Goal: Task Accomplishment & Management: Manage account settings

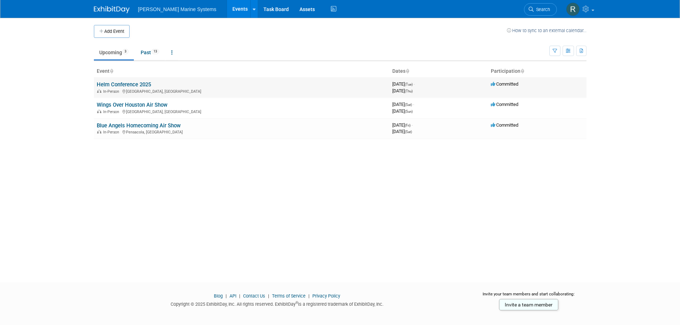
click at [146, 84] on link "Helm Conference 2025" at bounding box center [124, 84] width 54 height 6
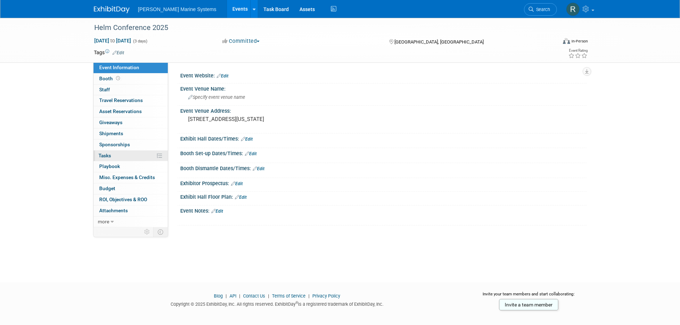
click at [124, 157] on link "0% Tasks 0%" at bounding box center [131, 156] width 74 height 11
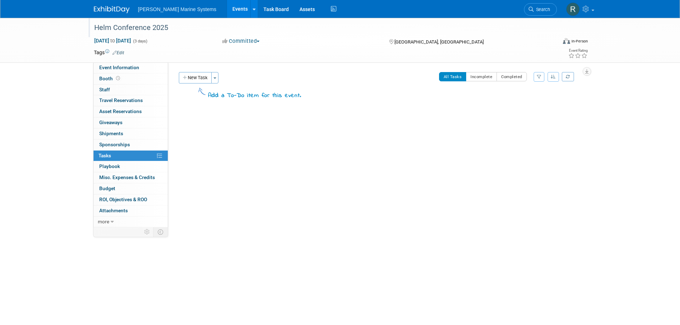
click at [114, 30] on div "Helm Conference 2025" at bounding box center [319, 27] width 454 height 13
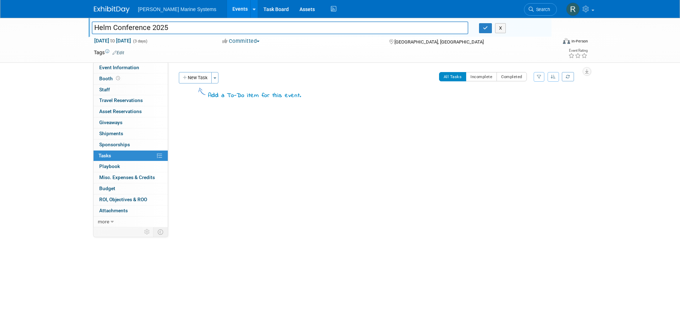
click at [48, 42] on div "Helm Conference 2025 Helm Conference 2025 X Sep 23, 2025 to Sep 25, 2025 (3 day…" at bounding box center [340, 40] width 680 height 45
click at [227, 7] on link "Events" at bounding box center [240, 9] width 26 height 18
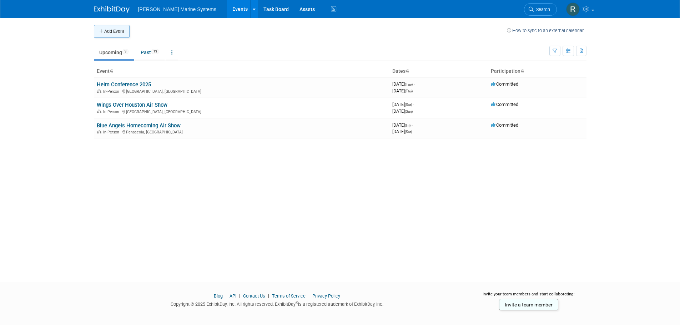
click at [112, 29] on button "Add Event" at bounding box center [112, 31] width 36 height 13
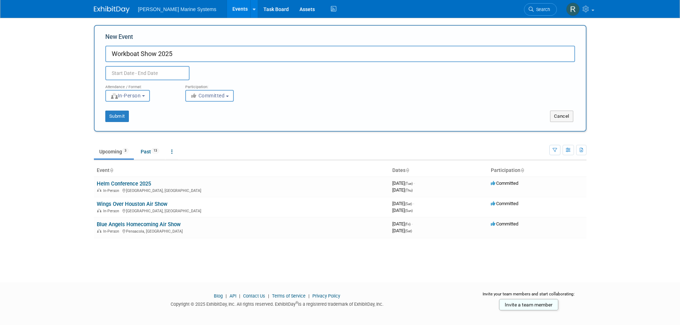
type input "Workboat Show 2025"
click at [160, 76] on input "text" at bounding box center [147, 73] width 84 height 14
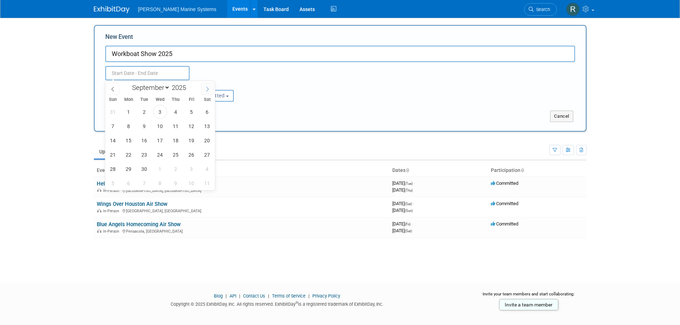
click at [207, 88] on icon at bounding box center [207, 89] width 5 height 5
select select "11"
click at [129, 114] on span "1" at bounding box center [129, 112] width 14 height 14
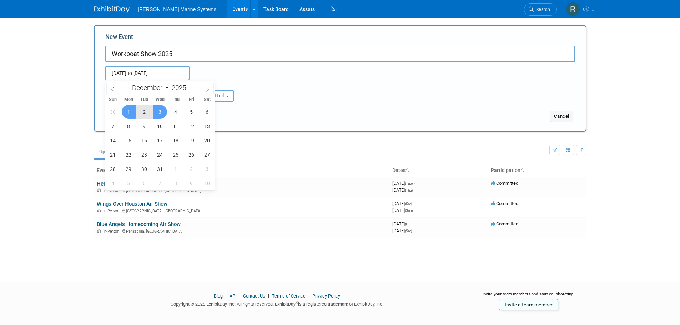
click at [161, 113] on span "3" at bounding box center [160, 112] width 14 height 14
type input "[DATE] to [DATE]"
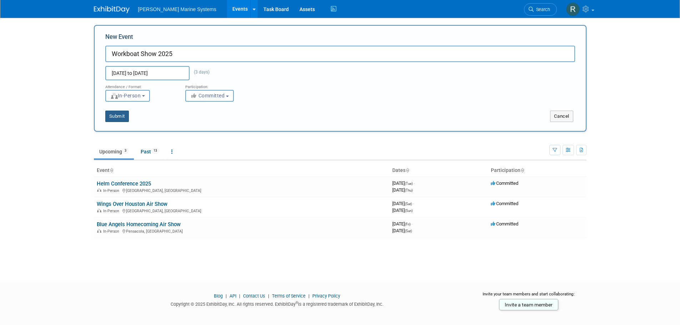
click at [117, 112] on button "Submit" at bounding box center [117, 116] width 24 height 11
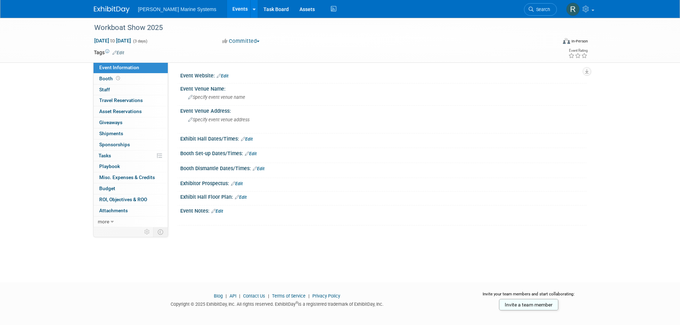
click at [219, 74] on link "Edit" at bounding box center [223, 76] width 12 height 5
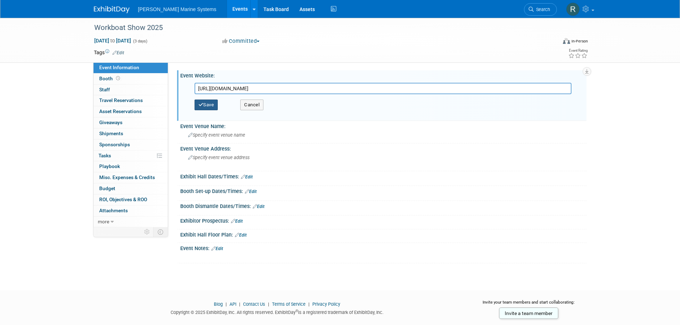
type input "[URL][DOMAIN_NAME]"
click at [207, 105] on button "Save" at bounding box center [207, 105] width 24 height 11
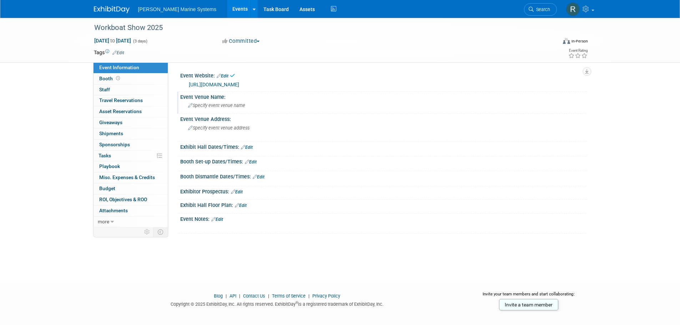
click at [217, 106] on span "Specify event venue name" at bounding box center [216, 105] width 57 height 5
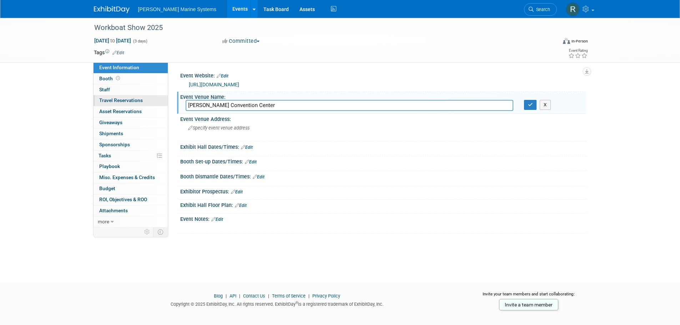
drag, startPoint x: 226, startPoint y: 105, endPoint x: 145, endPoint y: 98, distance: 81.0
click at [151, 100] on div "Event Information Event Info Booth Booth 0 Staff 0 Staff 0 Travel Reservations …" at bounding box center [340, 126] width 503 height 216
type input "[GEOGRAPHIC_DATA]"
drag, startPoint x: 529, startPoint y: 106, endPoint x: 487, endPoint y: 106, distance: 42.1
click at [529, 106] on icon "button" at bounding box center [530, 104] width 5 height 5
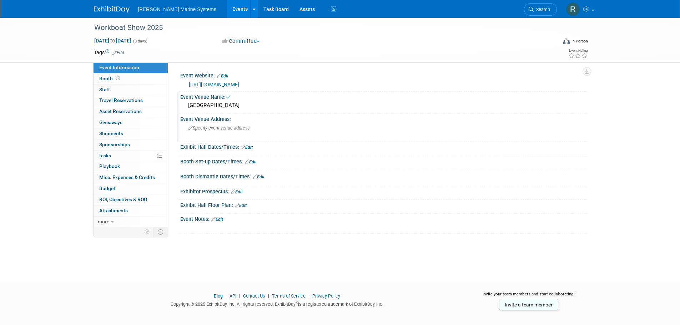
click at [231, 130] on span "Specify event venue address" at bounding box center [218, 127] width 61 height 5
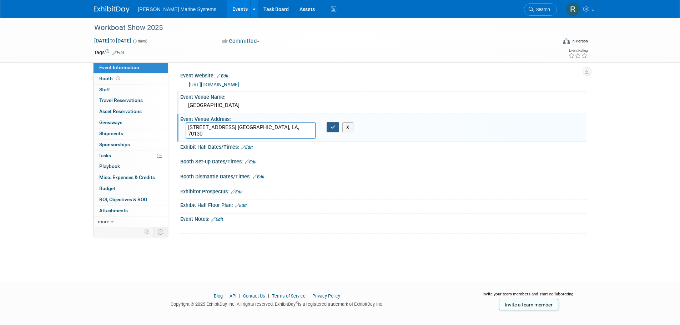
type textarea "[STREET_ADDRESS] [GEOGRAPHIC_DATA], LA, 70130"
click at [334, 130] on button "button" at bounding box center [333, 127] width 13 height 10
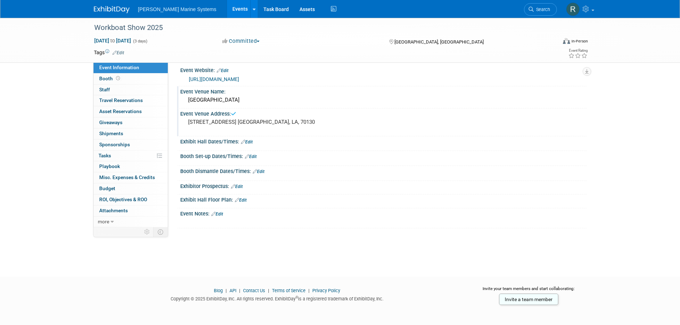
scroll to position [7, 0]
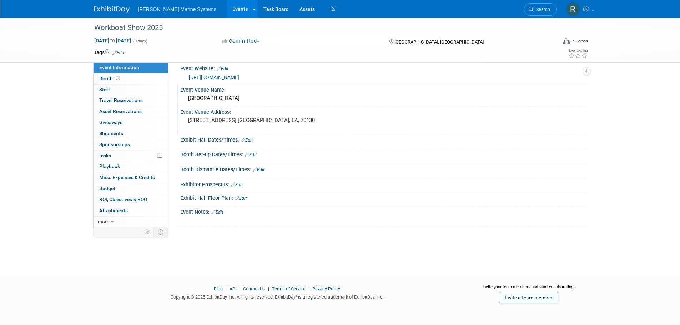
click at [248, 142] on link "Edit" at bounding box center [247, 140] width 12 height 5
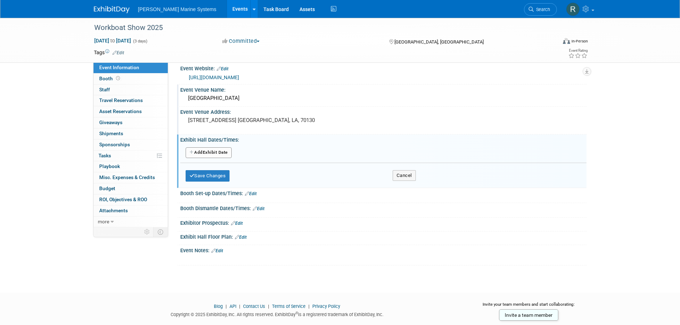
click at [251, 193] on link "Edit" at bounding box center [251, 193] width 12 height 5
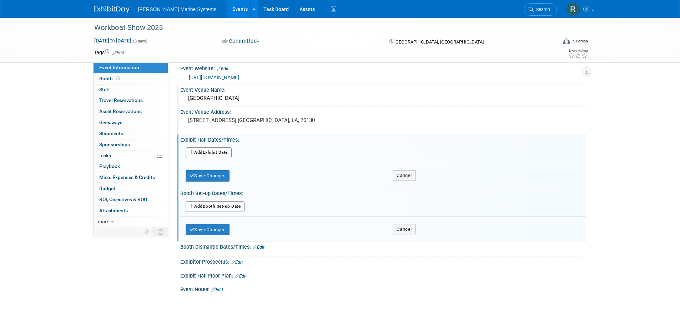
click at [216, 204] on button "Add Another Booth Set-up Date" at bounding box center [215, 206] width 59 height 11
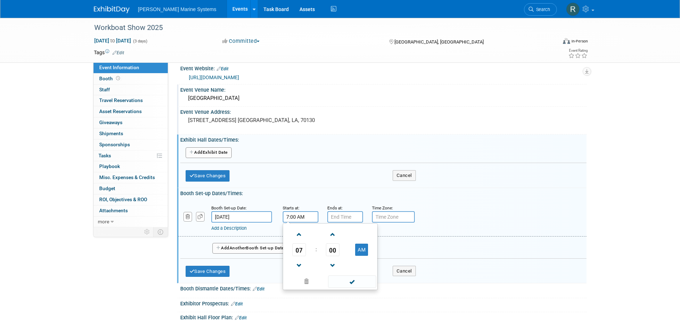
click at [289, 217] on input "7:00 AM" at bounding box center [301, 216] width 36 height 11
click at [362, 251] on button "AM" at bounding box center [361, 250] width 13 height 12
click at [295, 262] on span at bounding box center [299, 266] width 12 height 12
click at [296, 262] on span at bounding box center [299, 266] width 12 height 12
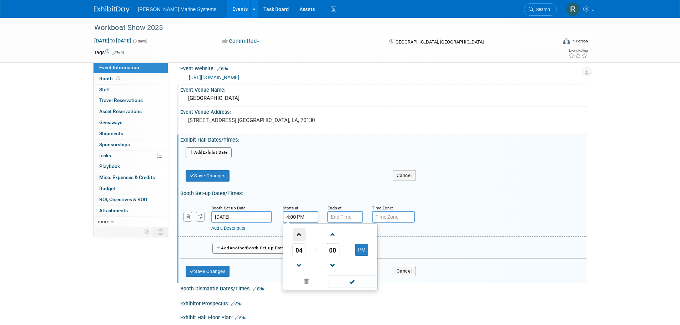
click at [299, 238] on span at bounding box center [299, 234] width 12 height 12
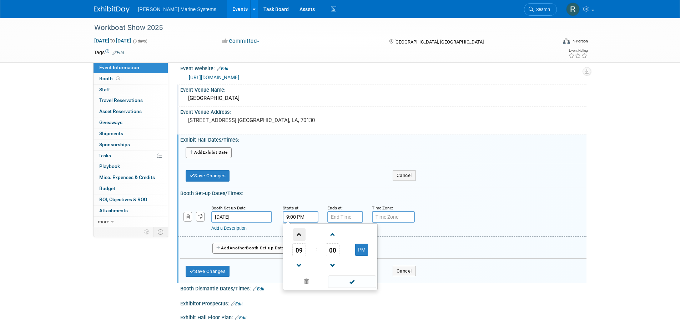
click at [299, 238] on span at bounding box center [299, 234] width 12 height 12
click at [363, 251] on button "AM" at bounding box center [361, 250] width 13 height 12
type input "12:00 PM"
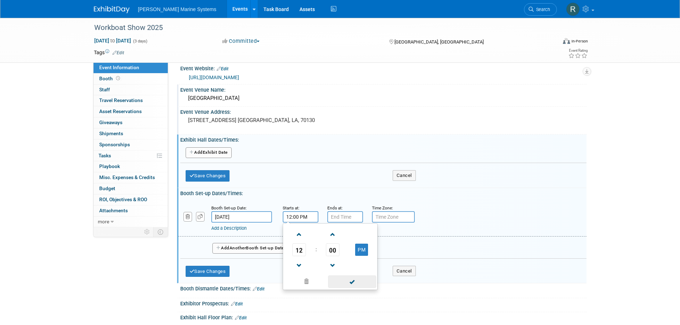
click at [350, 282] on span at bounding box center [352, 282] width 48 height 12
click at [337, 222] on input "7:00 PM" at bounding box center [345, 216] width 36 height 11
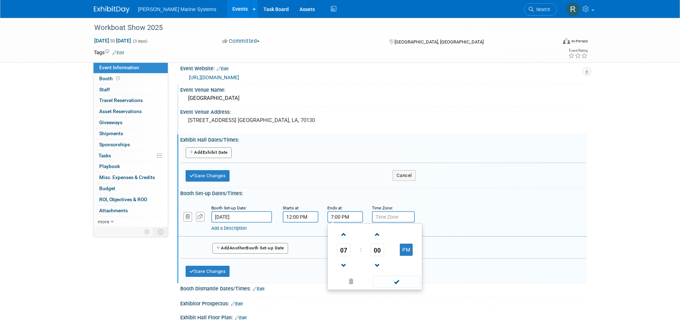
drag, startPoint x: 334, startPoint y: 215, endPoint x: 327, endPoint y: 215, distance: 6.8
click at [327, 215] on input "7:00 PM" at bounding box center [345, 216] width 36 height 11
type input "5:00 PM"
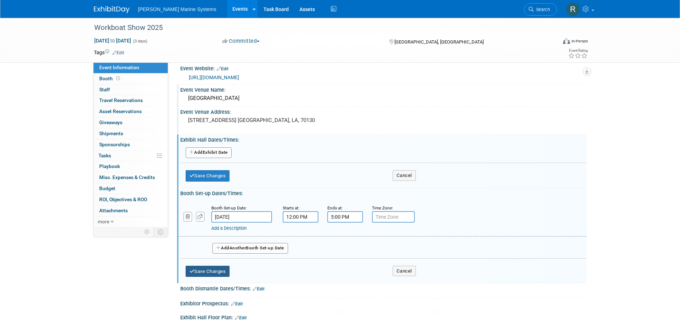
click at [225, 273] on button "Save Changes" at bounding box center [208, 271] width 44 height 11
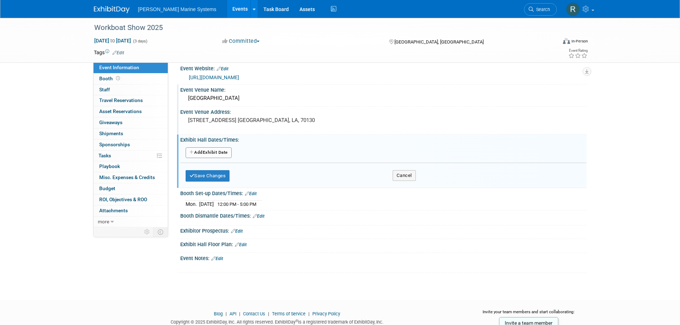
click at [217, 258] on link "Edit" at bounding box center [217, 258] width 12 height 5
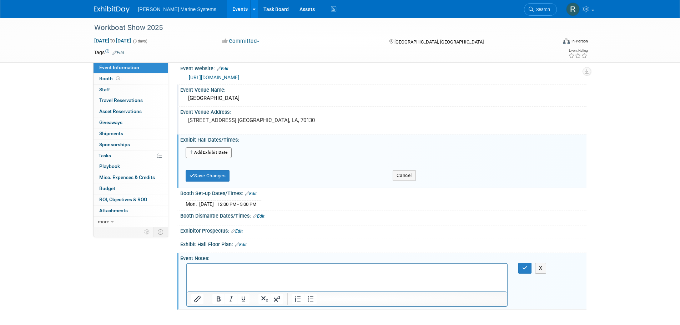
scroll to position [0, 0]
click at [216, 271] on p "Rich Text Area. Press ALT-0 for help." at bounding box center [347, 270] width 312 height 7
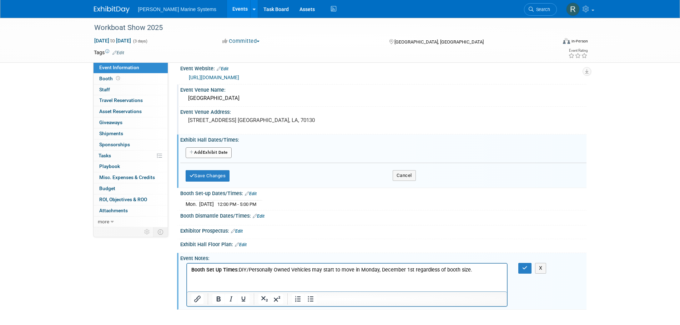
click at [311, 269] on span "﻿DIY/Personally Owned Vehicles may start to move in [DATE] regardless of booth …" at bounding box center [354, 270] width 233 height 6
click at [498, 271] on p "Booth Set Up Times: ﻿DIY/Personally Owned Vehicles (pickups) may start to move …" at bounding box center [347, 270] width 312 height 7
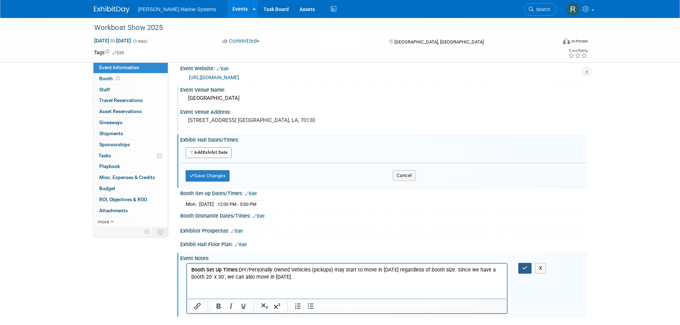
click at [526, 270] on icon "button" at bounding box center [524, 268] width 5 height 5
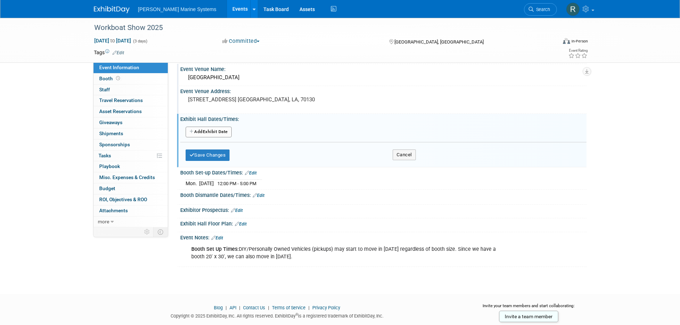
scroll to position [46, 0]
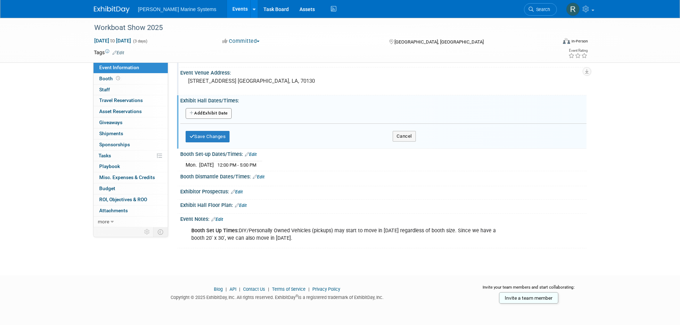
click at [365, 251] on div "Workboat Show 2025 [DATE] to [DATE] (3 days) [DATE] to [DATE] Committed Committ…" at bounding box center [340, 116] width 680 height 291
click at [215, 218] on icon at bounding box center [213, 219] width 4 height 5
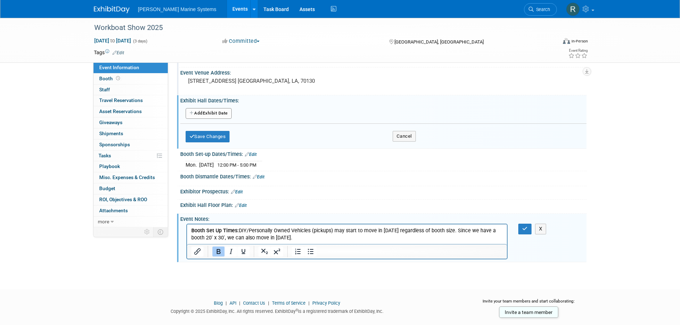
scroll to position [0, 0]
click at [361, 240] on p "Booth Set Up Times: DIY/Personally Owned Vehicles (pickups) may start to move i…" at bounding box center [347, 234] width 312 height 14
click at [434, 236] on p "Booth Set Up Times: DIY/Personally Owned Vehicles (pickups) may start to move i…" at bounding box center [347, 234] width 312 height 14
drag, startPoint x: 436, startPoint y: 238, endPoint x: 325, endPoint y: 240, distance: 110.7
click at [338, 239] on p "Booth Set Up Times: DIY/Personally Owned Vehicles (pickups) may start to move i…" at bounding box center [347, 234] width 312 height 14
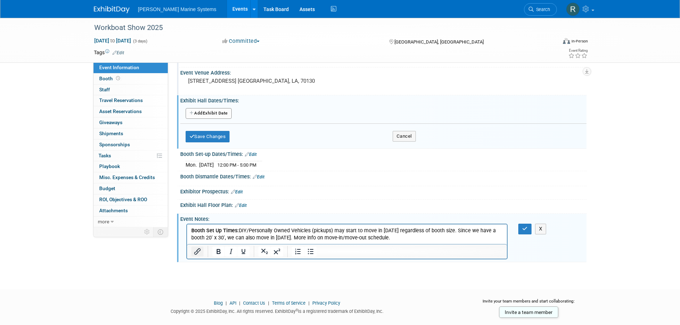
click at [202, 252] on button "Insert/edit link" at bounding box center [197, 252] width 12 height 10
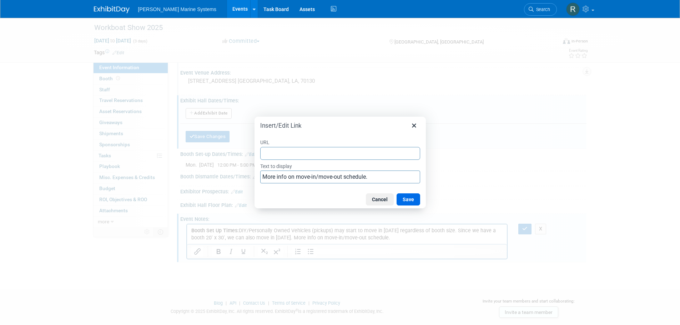
type input "[URL][DOMAIN_NAME]"
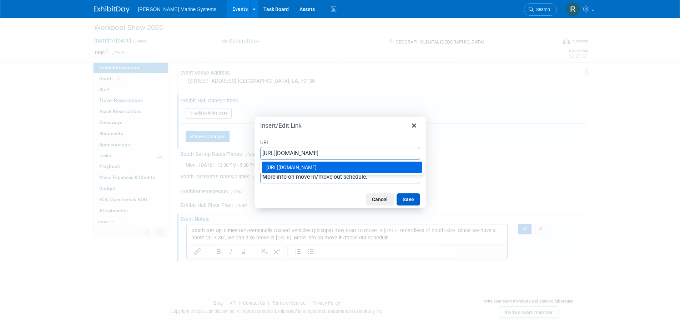
click at [406, 193] on button "Save" at bounding box center [409, 199] width 24 height 12
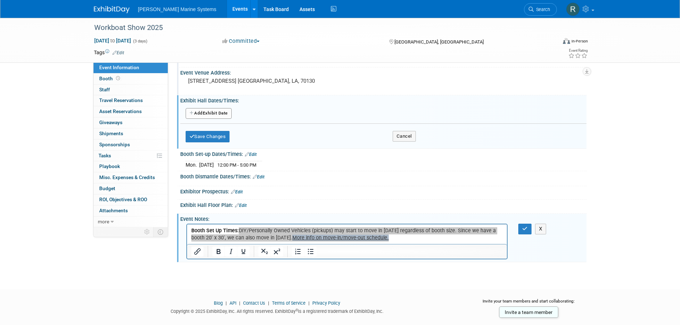
click at [488, 181] on div "Save Changes Cancel" at bounding box center [383, 182] width 406 height 4
click at [525, 227] on icon "button" at bounding box center [524, 228] width 5 height 5
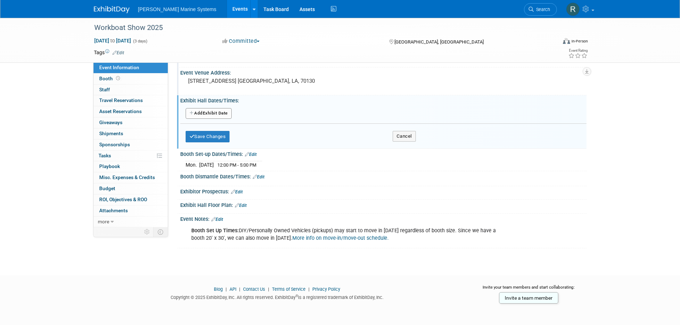
scroll to position [11, 0]
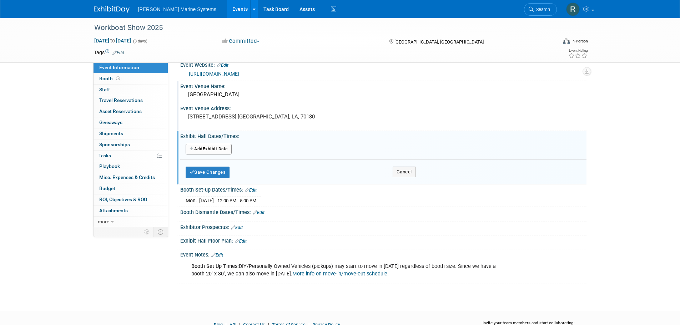
click at [214, 145] on button "Add Another Exhibit Date" at bounding box center [209, 149] width 46 height 11
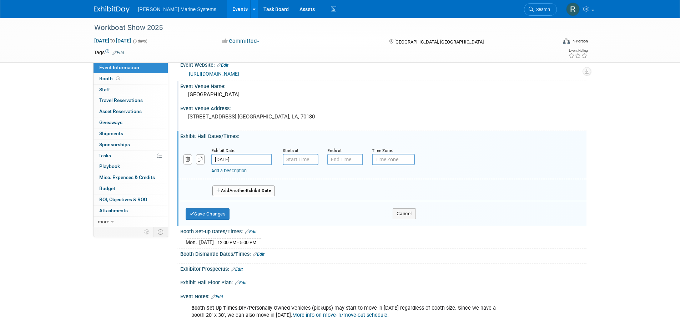
click at [236, 159] on input "[DATE]" at bounding box center [241, 159] width 61 height 11
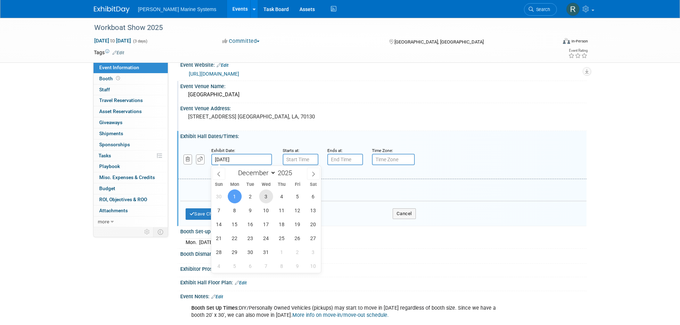
click at [265, 195] on span "3" at bounding box center [266, 197] width 14 height 14
type input "[DATE]"
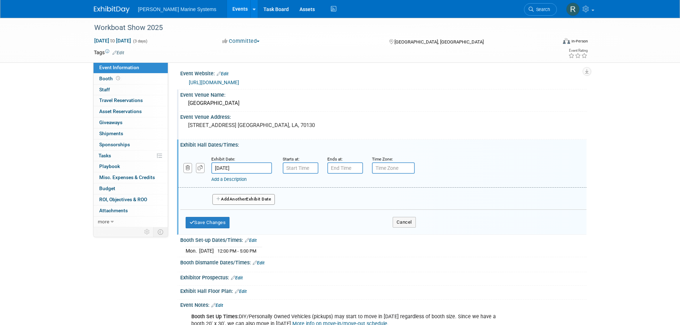
scroll to position [0, 0]
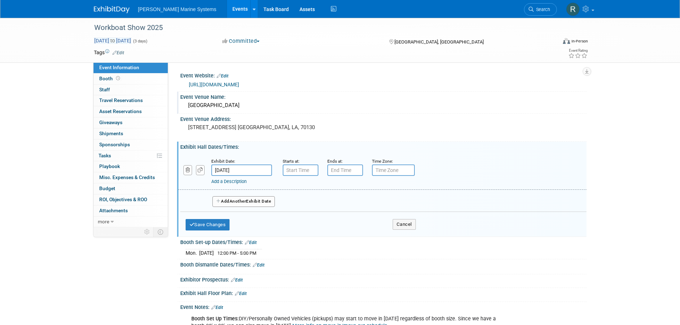
click at [116, 42] on span "to" at bounding box center [112, 41] width 7 height 6
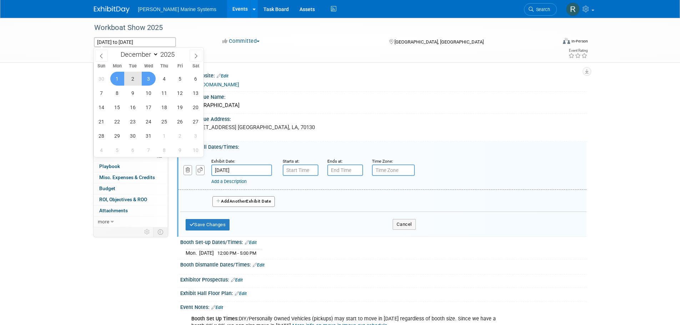
click at [149, 77] on span "3" at bounding box center [149, 79] width 14 height 14
type input "[DATE]"
click at [184, 79] on span "5" at bounding box center [180, 79] width 14 height 14
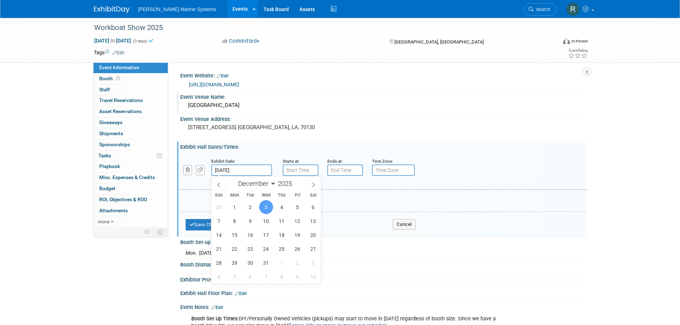
click at [223, 172] on input "[DATE]" at bounding box center [241, 170] width 61 height 11
click at [228, 172] on input "[DATE]" at bounding box center [241, 170] width 61 height 11
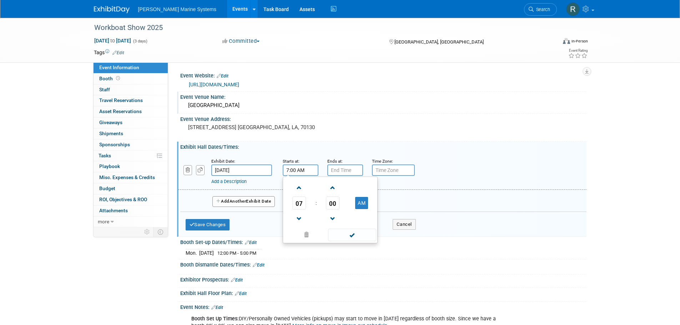
click at [302, 169] on input "7:00 AM" at bounding box center [301, 170] width 36 height 11
click at [296, 185] on span at bounding box center [299, 188] width 12 height 12
type input "9:00 AM"
drag, startPoint x: 352, startPoint y: 235, endPoint x: 345, endPoint y: 195, distance: 40.3
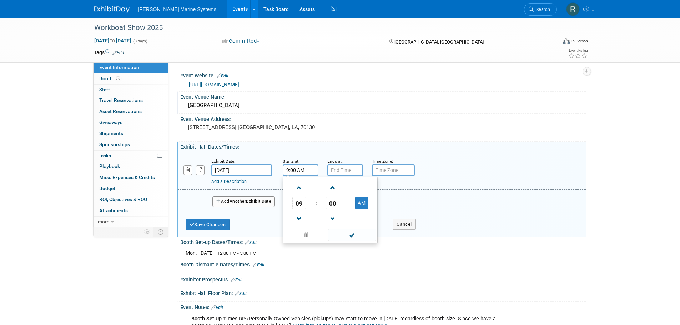
click at [353, 235] on span at bounding box center [352, 235] width 48 height 12
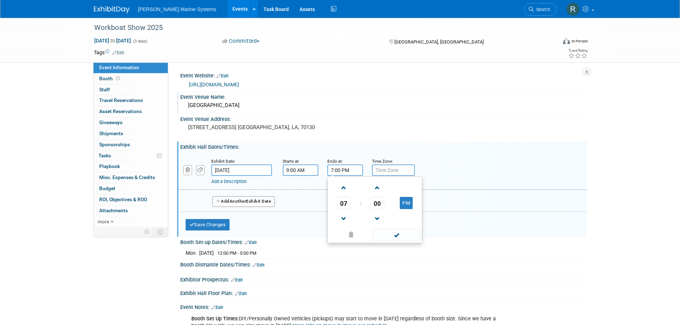
click at [338, 167] on input "7:00 PM" at bounding box center [345, 170] width 36 height 11
click at [346, 220] on span at bounding box center [344, 219] width 12 height 12
type input "5:00 PM"
click at [389, 232] on span at bounding box center [397, 235] width 48 height 12
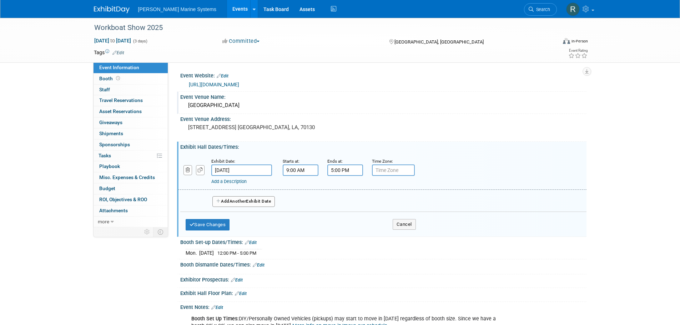
click at [230, 200] on button "Add Another Exhibit Date" at bounding box center [243, 201] width 63 height 11
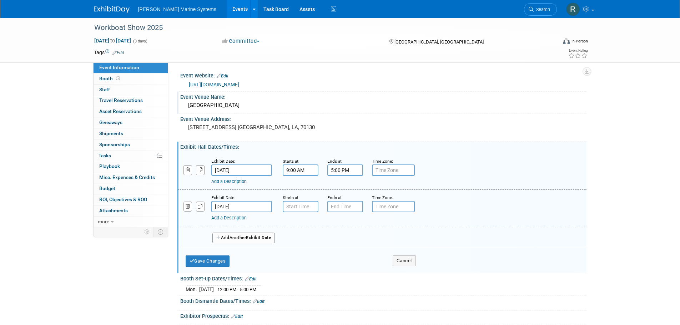
click at [235, 207] on input "[DATE]" at bounding box center [241, 206] width 61 height 11
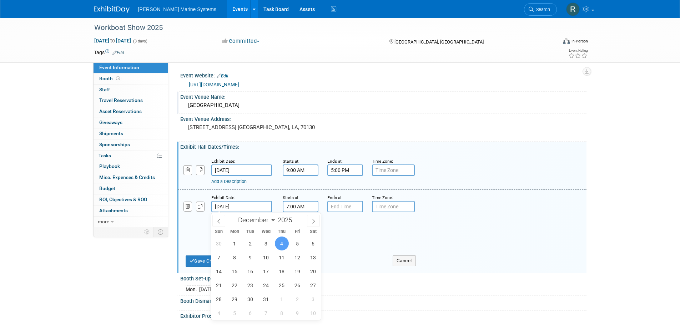
click at [295, 207] on input "7:00 AM" at bounding box center [301, 206] width 36 height 11
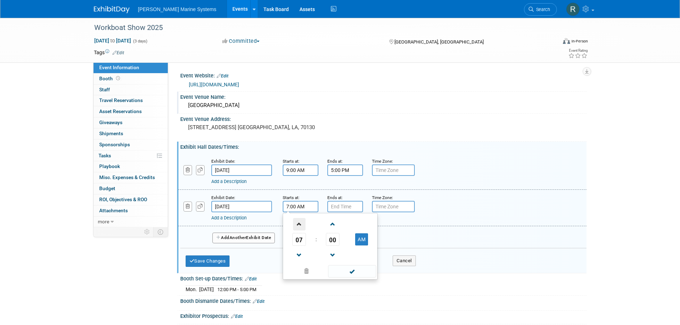
click at [297, 224] on span at bounding box center [299, 224] width 12 height 12
type input "9:00 AM"
click at [356, 272] on span at bounding box center [352, 271] width 48 height 12
click at [339, 210] on input "7:00 PM" at bounding box center [345, 206] width 36 height 11
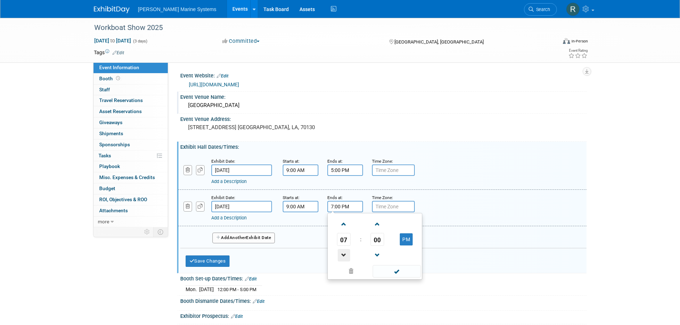
click at [342, 251] on span at bounding box center [344, 255] width 12 height 12
type input "5:00 PM"
click at [398, 270] on span at bounding box center [397, 271] width 48 height 12
click at [248, 235] on button "Add Another Exhibit Date" at bounding box center [243, 238] width 63 height 11
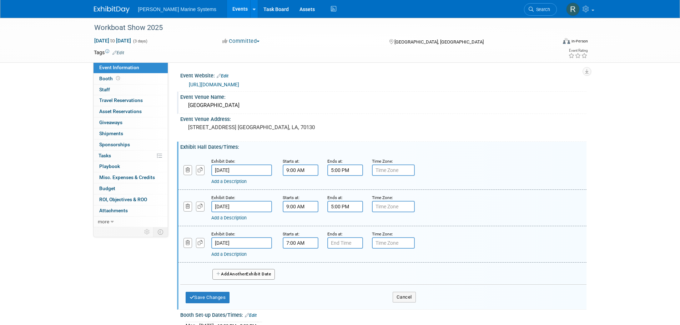
click at [303, 246] on input "7:00 AM" at bounding box center [301, 242] width 36 height 11
click at [297, 257] on span at bounding box center [299, 261] width 12 height 12
type input "10:00 AM"
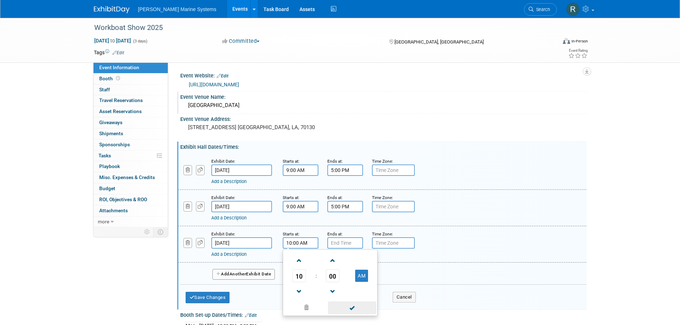
click at [357, 309] on span at bounding box center [352, 308] width 48 height 12
click at [337, 244] on input "7:00 PM" at bounding box center [345, 242] width 36 height 11
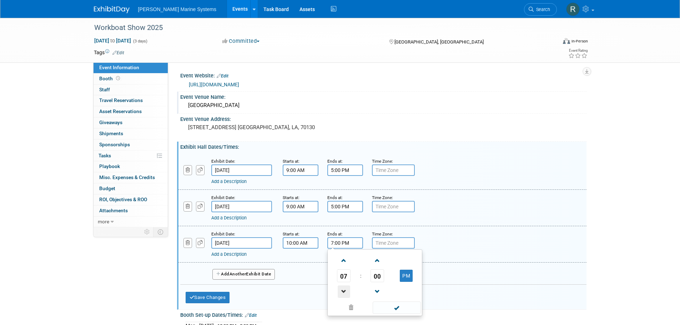
click at [345, 291] on span at bounding box center [344, 292] width 12 height 12
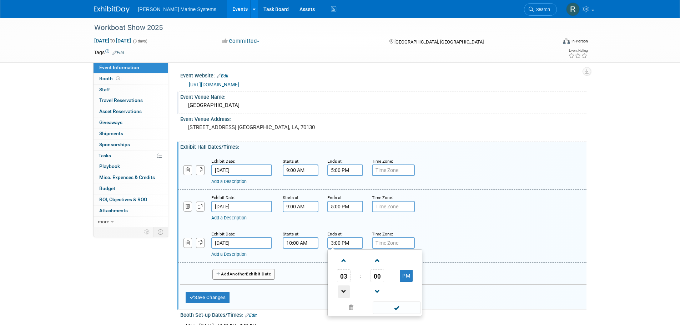
type input "2:00 PM"
click at [396, 305] on span at bounding box center [397, 308] width 48 height 12
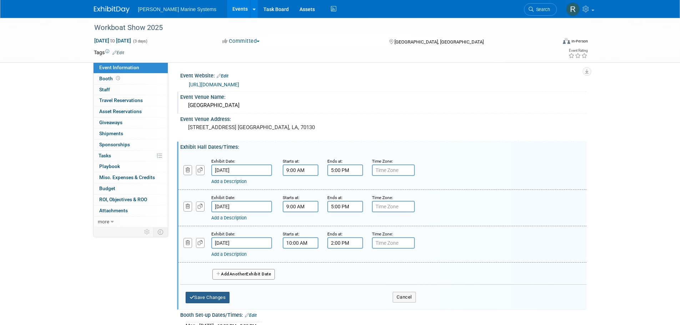
click at [218, 294] on button "Save Changes" at bounding box center [208, 297] width 44 height 11
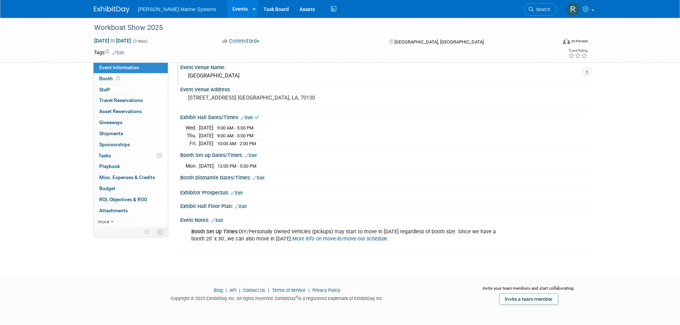
scroll to position [30, 0]
click at [263, 177] on link "Edit" at bounding box center [259, 177] width 12 height 5
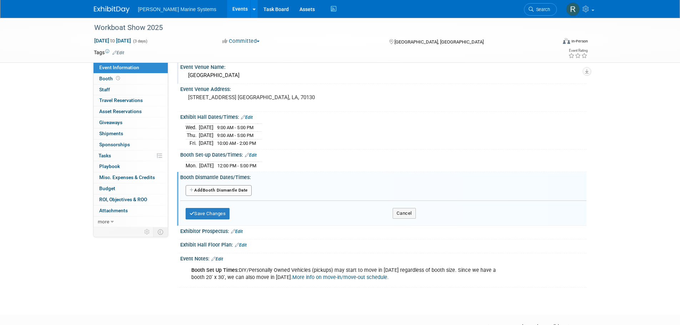
click at [222, 192] on button "Add Another Booth Dismantle Date" at bounding box center [219, 190] width 66 height 11
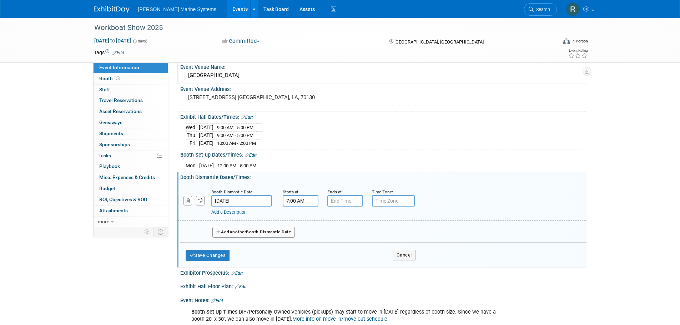
click at [307, 200] on input "7:00 AM" at bounding box center [301, 200] width 36 height 11
click at [301, 253] on span at bounding box center [299, 249] width 12 height 12
click at [299, 252] on span at bounding box center [299, 249] width 12 height 12
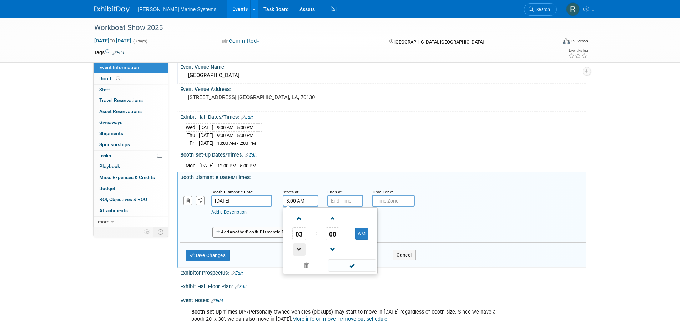
click at [299, 252] on span at bounding box center [299, 249] width 12 height 12
click at [304, 218] on span at bounding box center [299, 218] width 12 height 12
type input "2:00 AM"
click at [353, 265] on span at bounding box center [352, 266] width 48 height 12
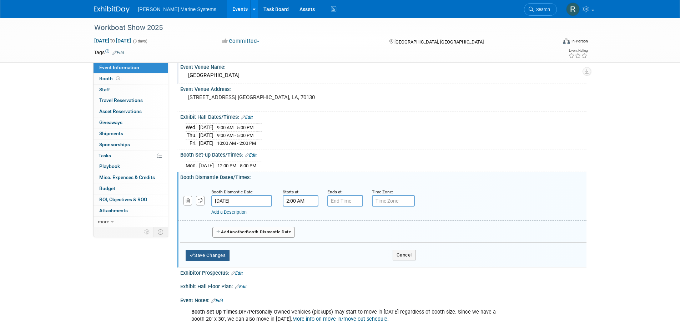
click at [205, 253] on button "Save Changes" at bounding box center [208, 255] width 44 height 11
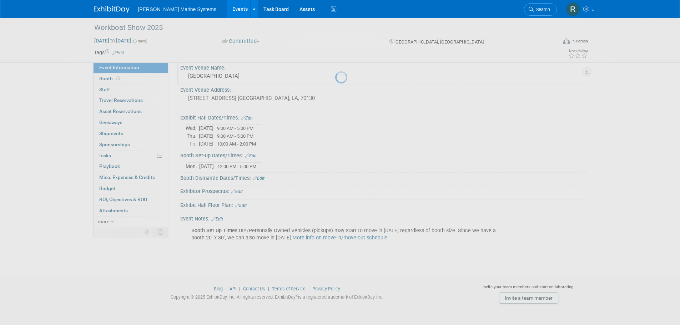
scroll to position [28, 0]
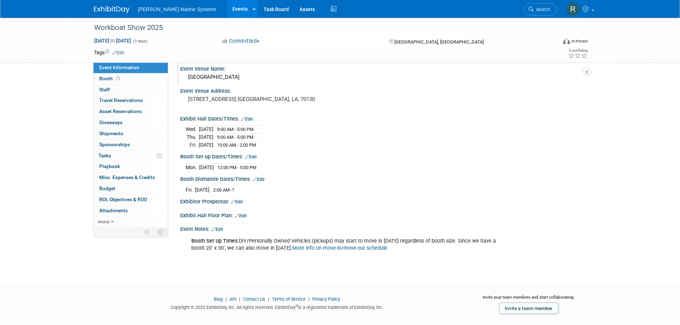
click at [257, 178] on icon at bounding box center [255, 179] width 4 height 5
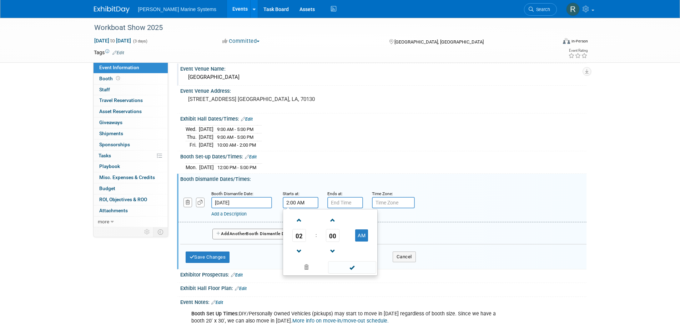
click at [307, 201] on input "2:00 AM" at bounding box center [301, 202] width 36 height 11
click at [361, 234] on button "AM" at bounding box center [361, 236] width 13 height 12
type input "2:00 PM"
click at [351, 271] on span at bounding box center [352, 267] width 48 height 12
click at [226, 259] on button "Save Changes" at bounding box center [208, 257] width 44 height 11
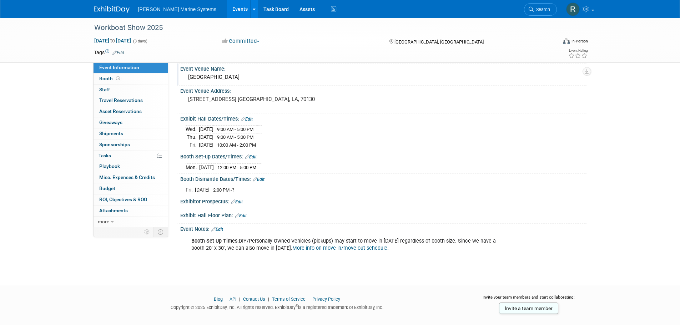
click at [251, 155] on link "Edit" at bounding box center [251, 157] width 12 height 5
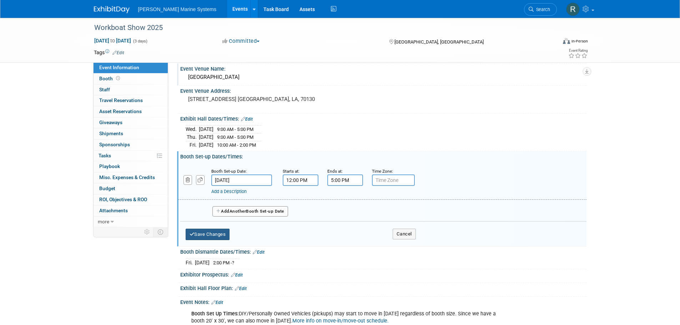
click at [218, 230] on button "Save Changes" at bounding box center [208, 234] width 44 height 11
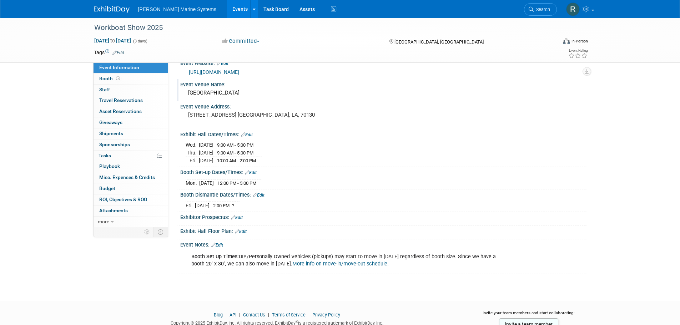
scroll to position [0, 0]
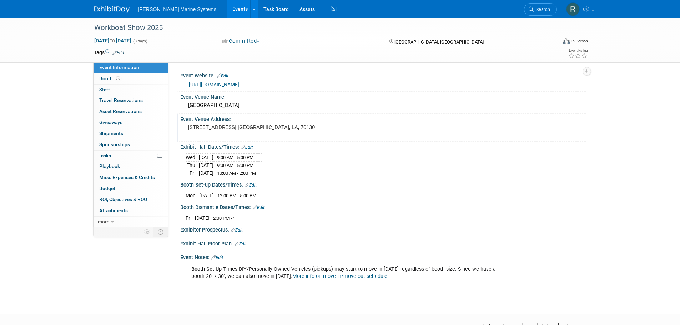
click at [318, 131] on div "[STREET_ADDRESS] [GEOGRAPHIC_DATA], LA, 70130" at bounding box center [265, 130] width 159 height 16
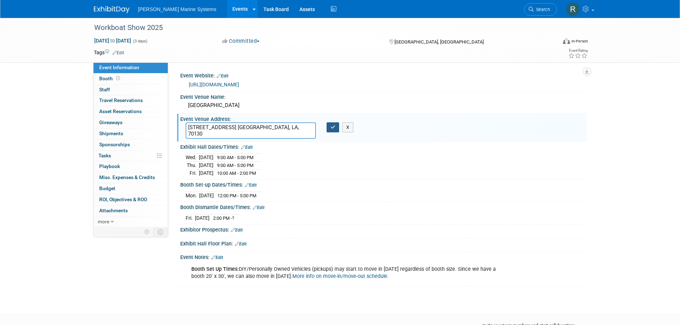
click at [334, 127] on icon "button" at bounding box center [333, 127] width 5 height 5
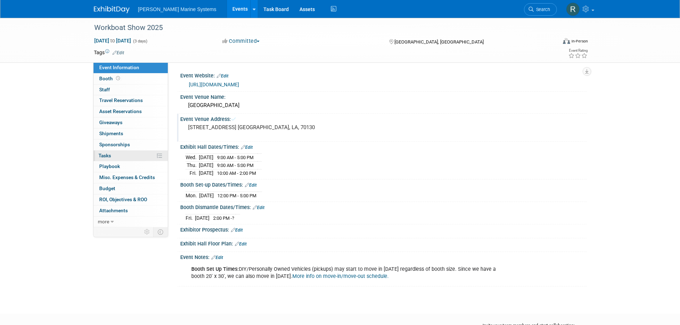
click at [124, 158] on link "0% Tasks 0%" at bounding box center [131, 156] width 74 height 11
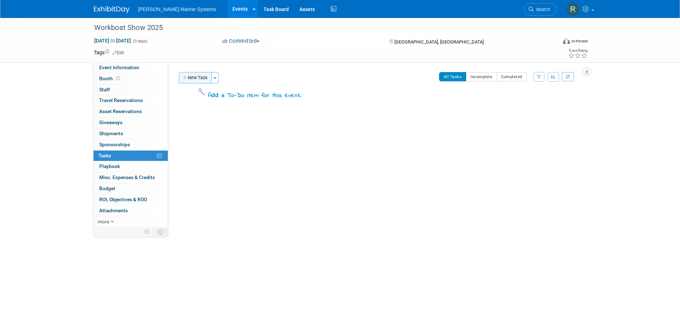
click at [190, 79] on button "New Task" at bounding box center [195, 77] width 33 height 11
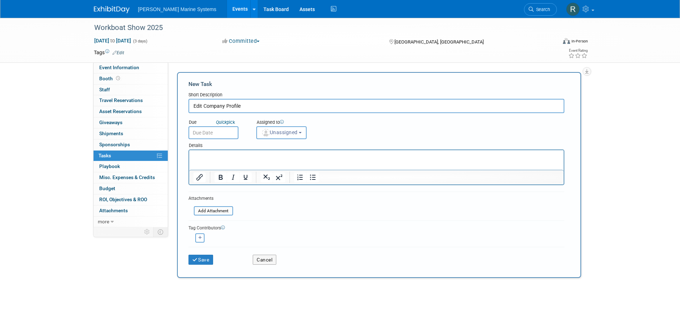
type input "Edit Company Profile"
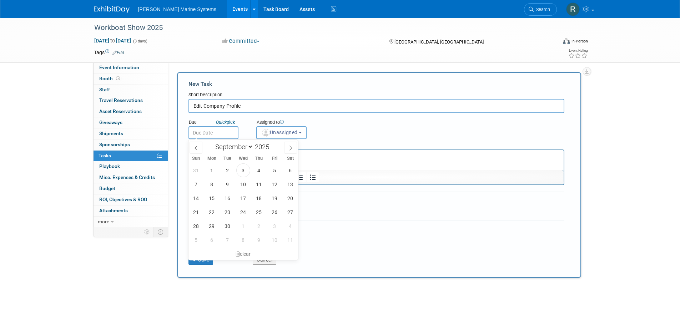
click at [209, 130] on input "text" at bounding box center [213, 132] width 50 height 13
click at [288, 147] on span at bounding box center [290, 148] width 13 height 12
click at [288, 147] on icon at bounding box center [290, 148] width 5 height 5
click at [197, 147] on icon at bounding box center [195, 148] width 5 height 5
select select "9"
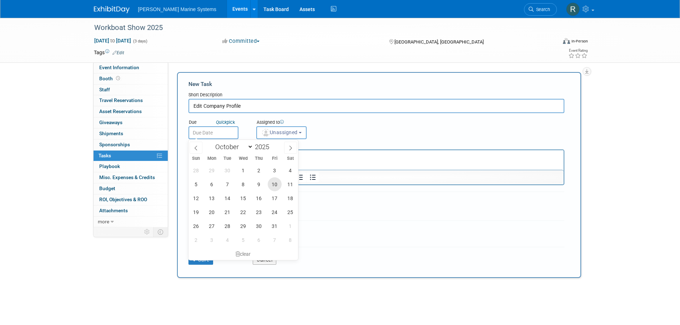
click at [270, 186] on span "10" at bounding box center [275, 184] width 14 height 14
type input "[DATE]"
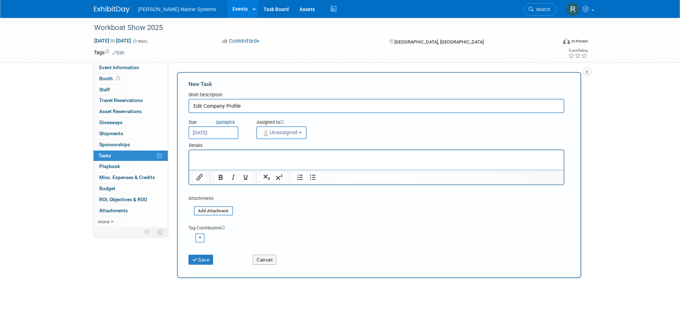
click at [277, 126] on div "Assigned to" at bounding box center [299, 122] width 86 height 7
click at [277, 130] on button "Unassigned" at bounding box center [281, 132] width 51 height 13
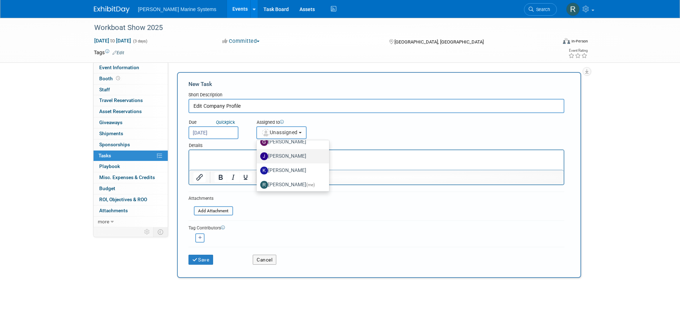
scroll to position [52, 0]
click at [302, 167] on label "[PERSON_NAME] (me)" at bounding box center [291, 167] width 62 height 11
click at [258, 167] on input "[PERSON_NAME] (me)" at bounding box center [255, 167] width 5 height 5
select select "85805cce-997a-45c7-9c6a-30177a31b1e3"
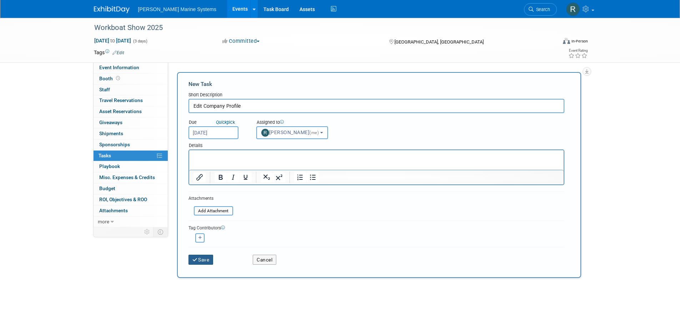
click at [208, 258] on button "Save" at bounding box center [200, 260] width 25 height 10
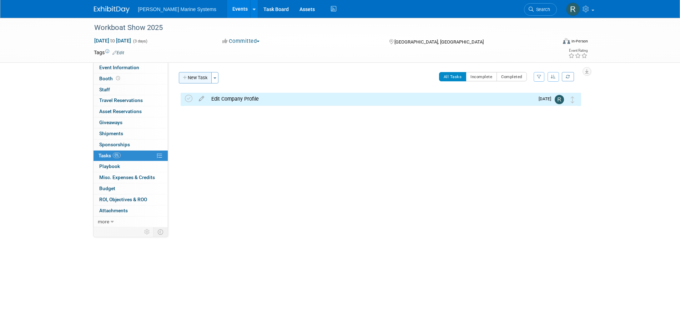
click at [194, 77] on button "New Task" at bounding box center [195, 77] width 33 height 11
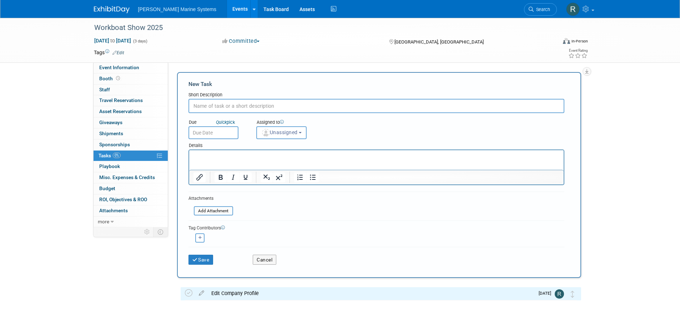
scroll to position [0, 0]
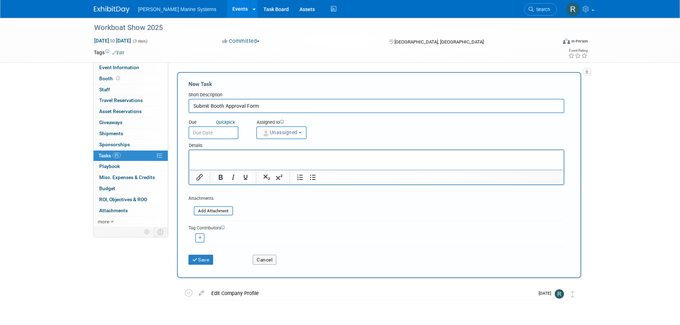
type input "Submit Booth Approval Form"
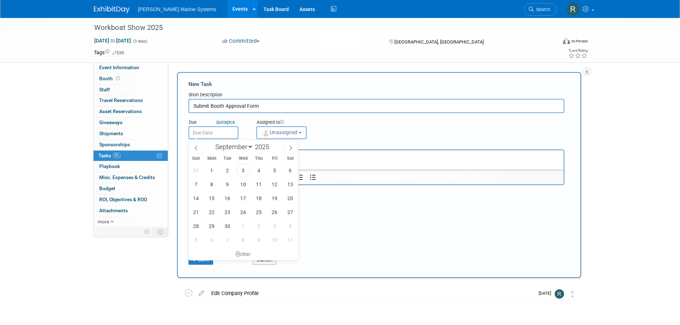
click at [202, 130] on input "text" at bounding box center [213, 132] width 50 height 13
click at [295, 147] on span at bounding box center [290, 148] width 13 height 12
click at [294, 147] on span at bounding box center [290, 148] width 13 height 12
click at [196, 148] on icon at bounding box center [195, 148] width 5 height 5
select select "9"
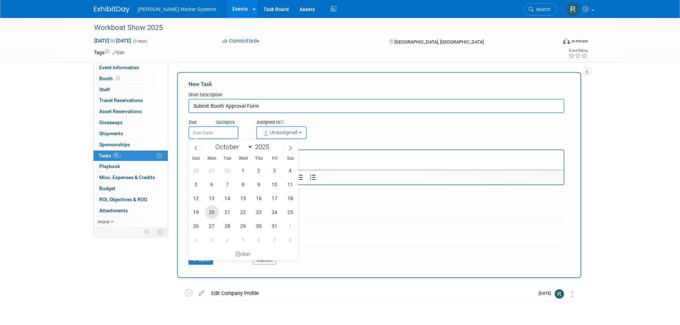
click at [214, 212] on span "20" at bounding box center [212, 212] width 14 height 14
type input "[DATE]"
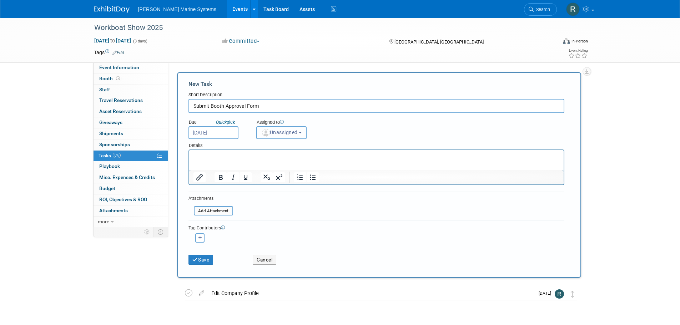
click at [276, 133] on span "Unassigned" at bounding box center [279, 133] width 36 height 6
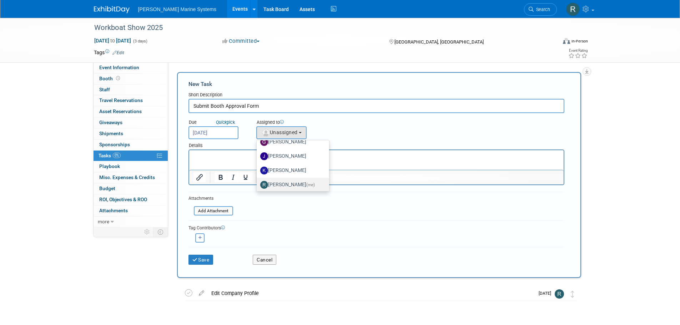
click at [293, 185] on label "[PERSON_NAME] (me)" at bounding box center [291, 184] width 62 height 11
click at [258, 185] on input "[PERSON_NAME] (me)" at bounding box center [255, 184] width 5 height 5
select select "85805cce-997a-45c7-9c6a-30177a31b1e3"
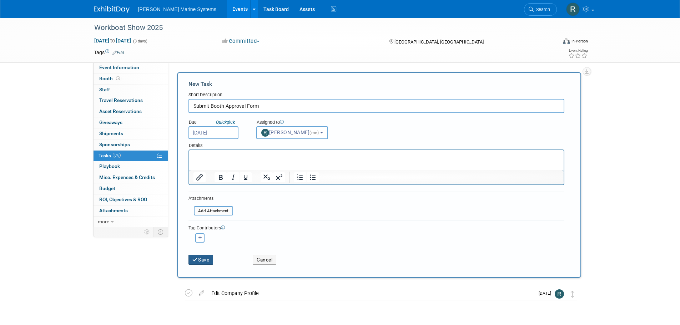
click at [199, 261] on button "Save" at bounding box center [200, 260] width 25 height 10
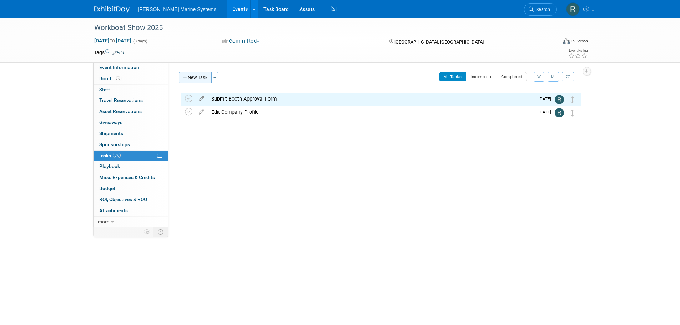
click at [188, 77] on button "New Task" at bounding box center [195, 77] width 33 height 11
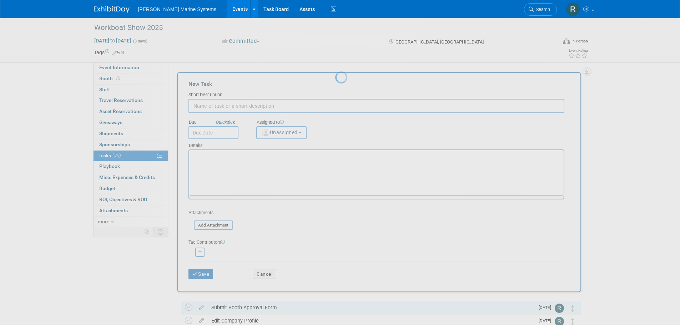
scroll to position [0, 0]
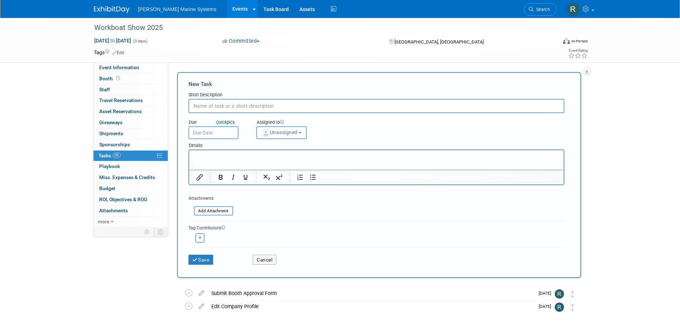
click at [364, 110] on input "text" at bounding box center [376, 106] width 376 height 14
type input "Order Flooring (or cancel auto flooring)"
click at [214, 138] on body "[PERSON_NAME] Marine Systems Events Add Event Bulk Upload Events Shareable Even…" at bounding box center [340, 162] width 680 height 325
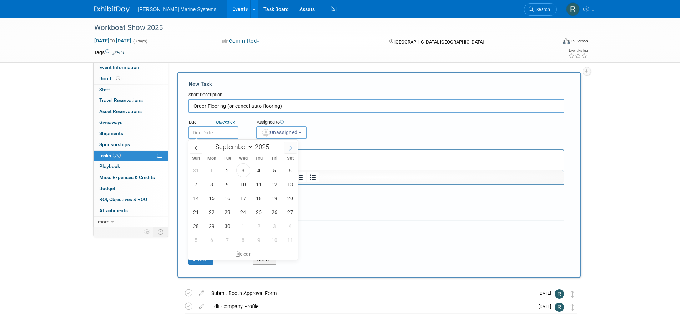
click at [292, 151] on span at bounding box center [290, 148] width 13 height 12
click at [288, 148] on span at bounding box center [290, 148] width 13 height 12
select select "10"
click at [211, 185] on span "3" at bounding box center [212, 184] width 14 height 14
type input "[DATE]"
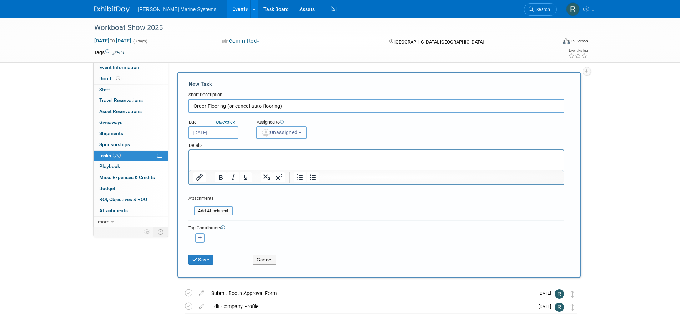
click at [272, 136] on button "Unassigned" at bounding box center [281, 132] width 51 height 13
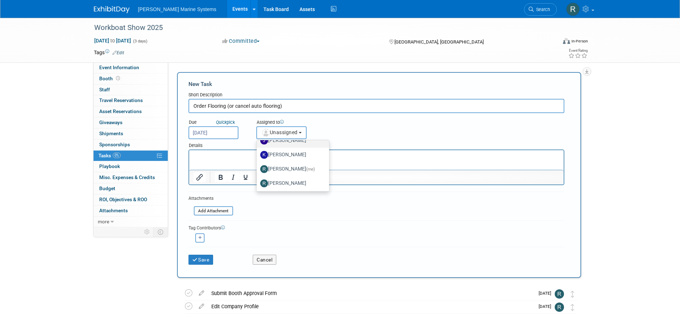
scroll to position [52, 0]
click at [303, 171] on label "[PERSON_NAME] (me)" at bounding box center [291, 167] width 62 height 11
click at [258, 170] on input "[PERSON_NAME] (me)" at bounding box center [255, 167] width 5 height 5
select select "85805cce-997a-45c7-9c6a-30177a31b1e3"
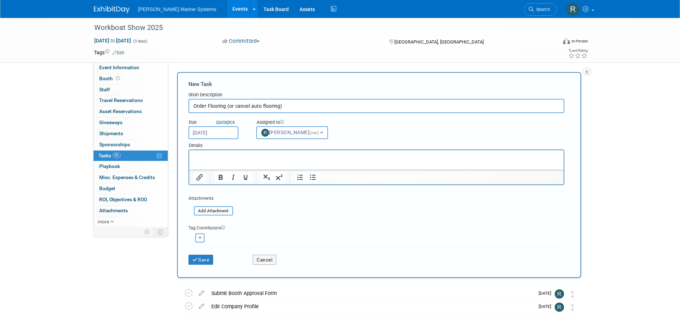
click at [202, 132] on input "[DATE]" at bounding box center [213, 132] width 50 height 13
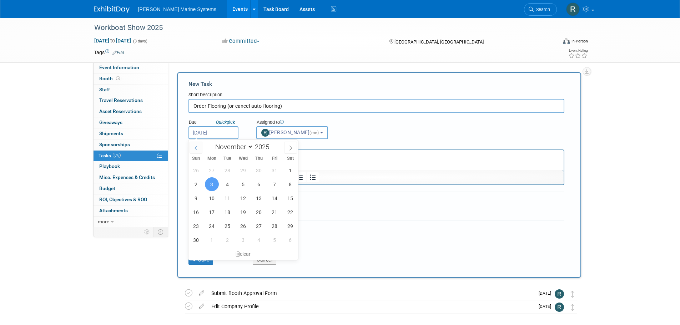
click at [197, 147] on icon at bounding box center [195, 148] width 5 height 5
select select "9"
click at [277, 223] on span "31" at bounding box center [275, 226] width 14 height 14
type input "[DATE]"
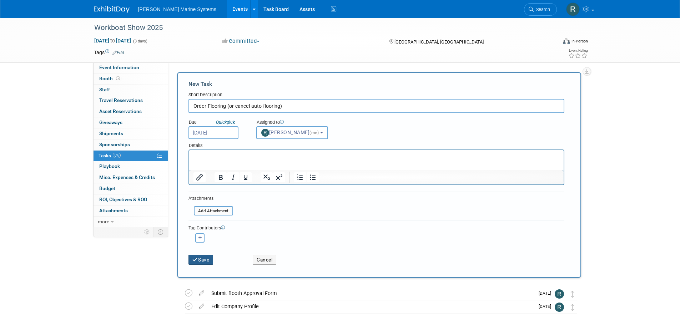
click at [202, 258] on button "Save" at bounding box center [200, 260] width 25 height 10
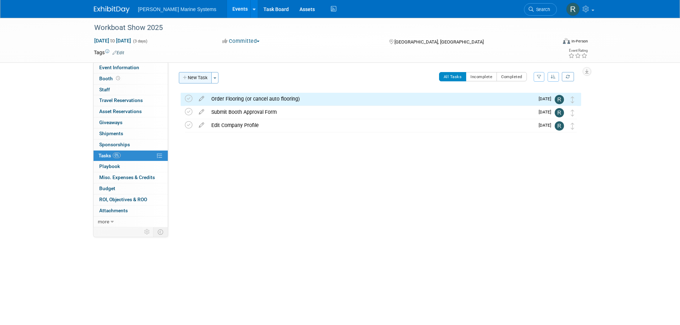
click at [197, 77] on button "New Task" at bounding box center [195, 77] width 33 height 11
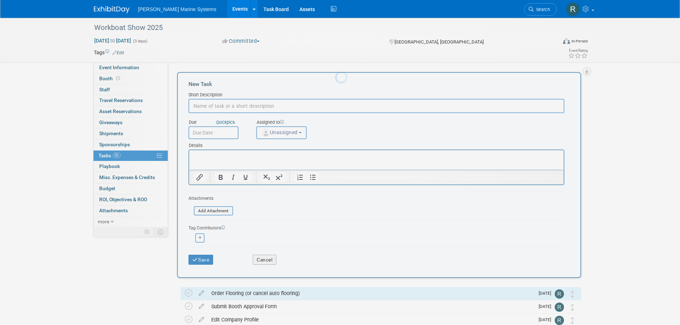
scroll to position [0, 0]
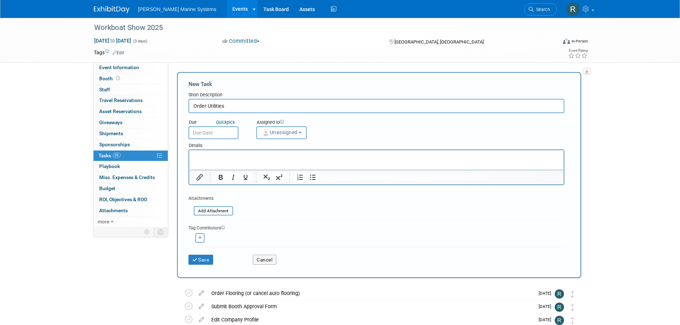
type input "Order Utilities"
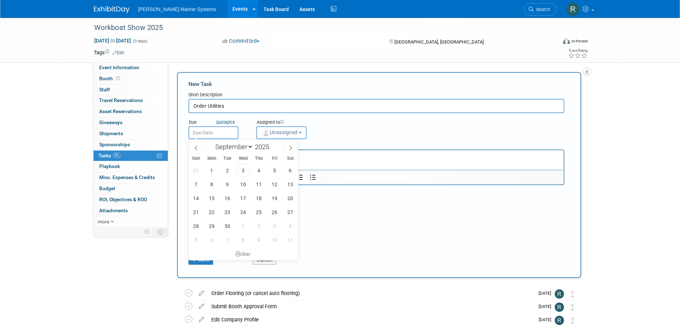
click at [200, 130] on input "text" at bounding box center [213, 132] width 50 height 13
click at [287, 150] on span at bounding box center [290, 148] width 13 height 12
click at [289, 149] on icon at bounding box center [290, 148] width 5 height 5
select select "10"
click at [278, 184] on span "7" at bounding box center [275, 184] width 14 height 14
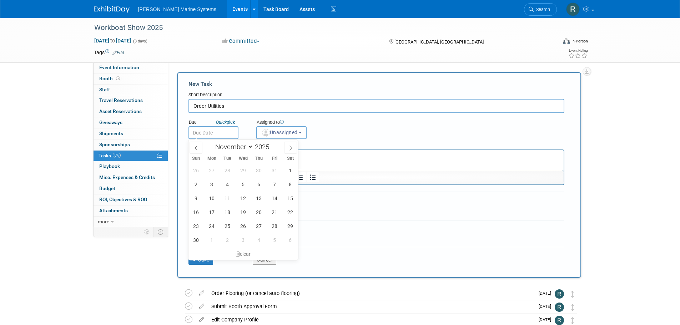
type input "[DATE]"
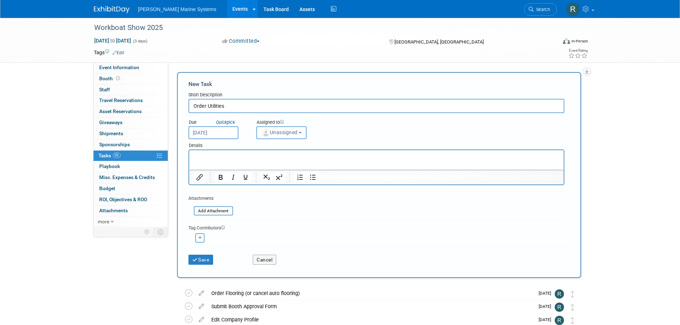
click at [267, 135] on img "button" at bounding box center [266, 133] width 8 height 8
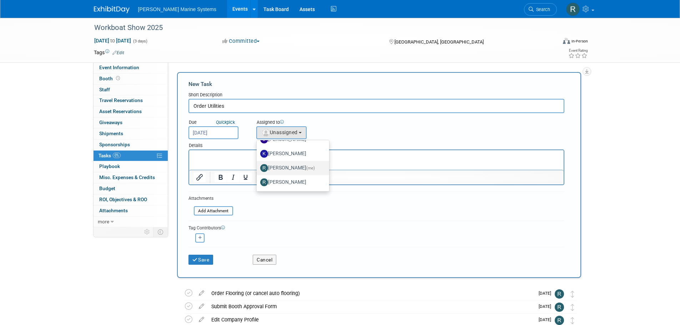
click at [298, 167] on label "[PERSON_NAME] (me)" at bounding box center [291, 167] width 62 height 11
click at [258, 167] on input "[PERSON_NAME] (me)" at bounding box center [255, 167] width 5 height 5
select select "85805cce-997a-45c7-9c6a-30177a31b1e3"
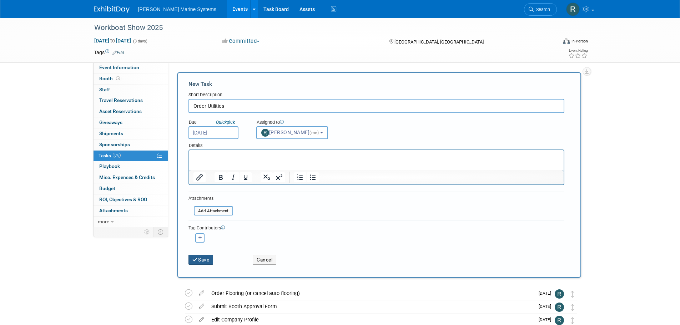
click at [208, 258] on button "Save" at bounding box center [200, 260] width 25 height 10
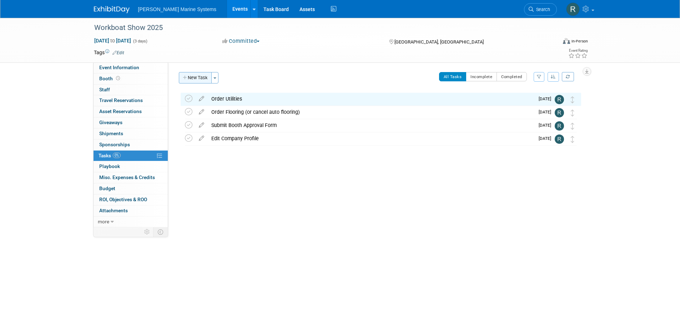
click at [195, 79] on button "New Task" at bounding box center [195, 77] width 33 height 11
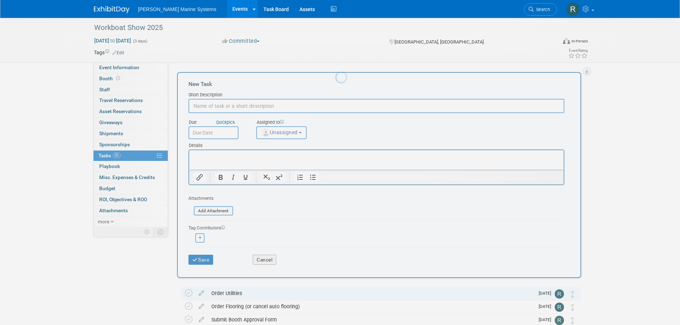
scroll to position [0, 0]
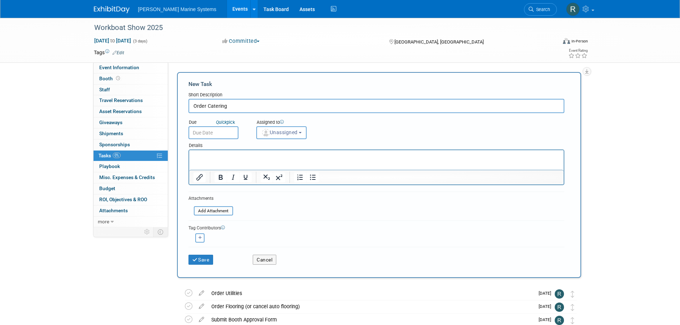
type input "Order Catering"
click at [201, 134] on input "text" at bounding box center [213, 132] width 50 height 13
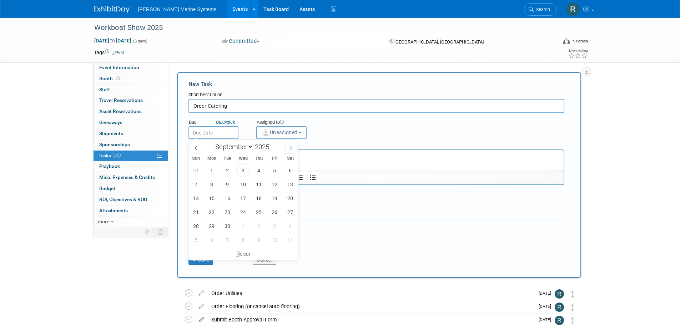
click at [292, 149] on icon at bounding box center [290, 148] width 5 height 5
select select "10"
click at [229, 215] on span "18" at bounding box center [228, 212] width 14 height 14
type input "[DATE]"
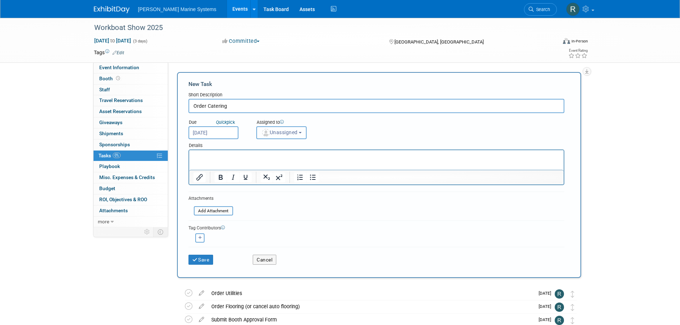
click at [277, 135] on span "Unassigned" at bounding box center [279, 133] width 36 height 6
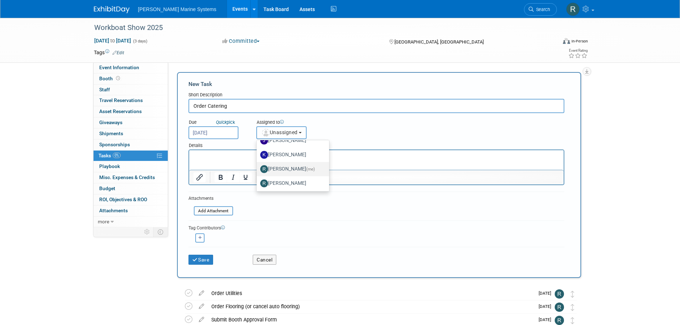
scroll to position [52, 0]
click at [302, 171] on label "[PERSON_NAME] (me)" at bounding box center [291, 167] width 62 height 11
click at [258, 170] on input "[PERSON_NAME] (me)" at bounding box center [255, 167] width 5 height 5
select select "85805cce-997a-45c7-9c6a-30177a31b1e3"
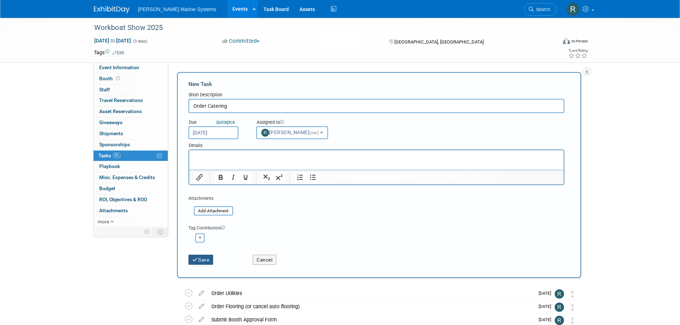
click at [201, 256] on button "Save" at bounding box center [200, 260] width 25 height 10
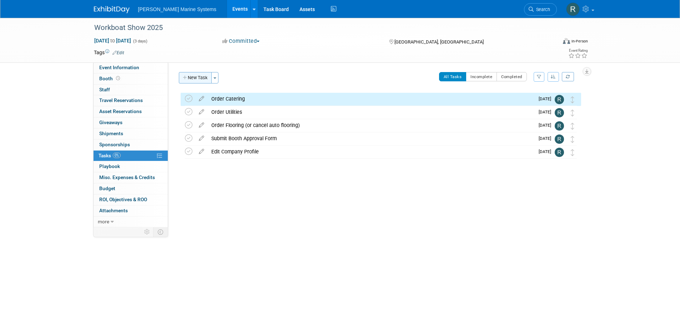
click at [205, 74] on button "New Task" at bounding box center [195, 77] width 33 height 11
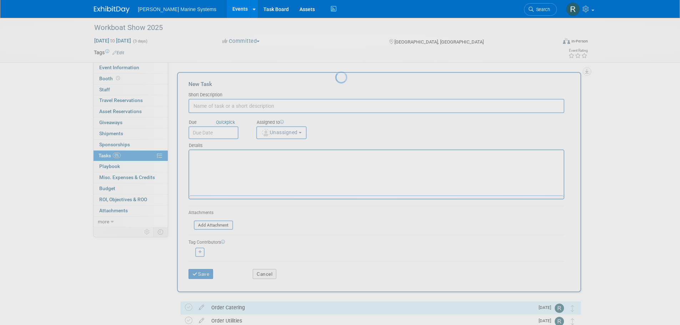
scroll to position [0, 0]
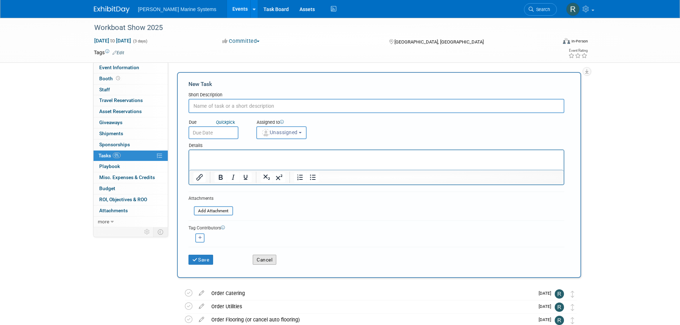
click at [257, 262] on button "Cancel" at bounding box center [265, 260] width 24 height 10
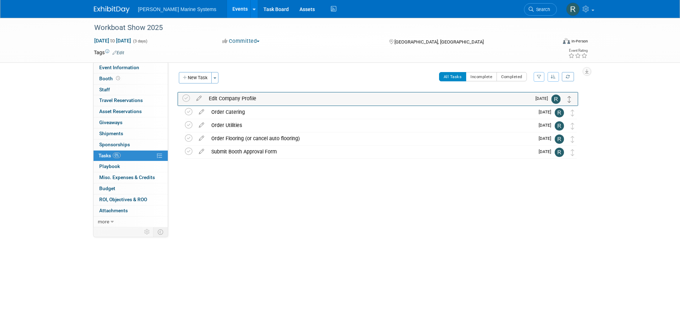
drag, startPoint x: 571, startPoint y: 154, endPoint x: 568, endPoint y: 100, distance: 54.0
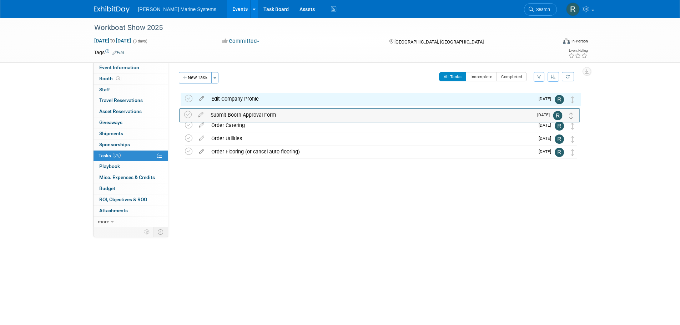
drag, startPoint x: 572, startPoint y: 154, endPoint x: 570, endPoint y: 116, distance: 37.1
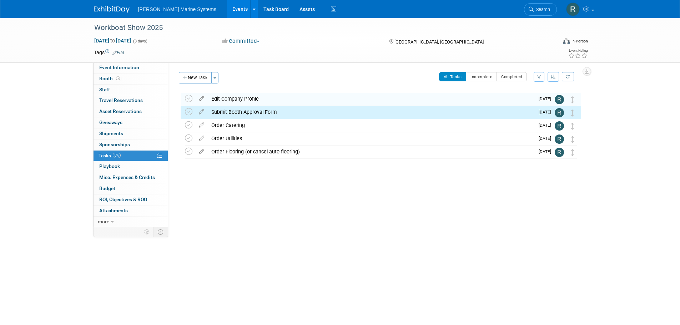
click at [573, 160] on div at bounding box center [379, 166] width 404 height 14
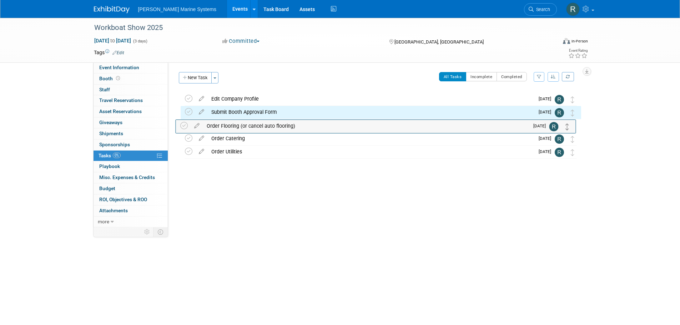
drag, startPoint x: 573, startPoint y: 154, endPoint x: 568, endPoint y: 126, distance: 28.3
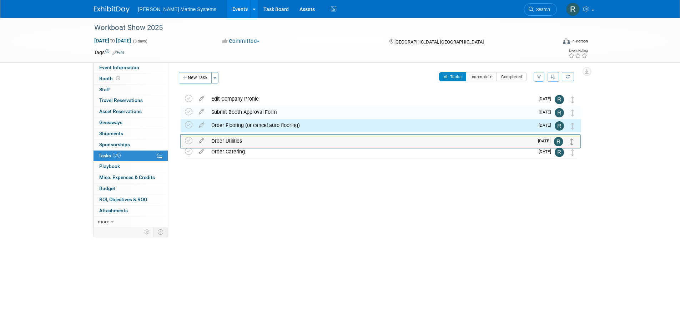
drag, startPoint x: 574, startPoint y: 153, endPoint x: 573, endPoint y: 138, distance: 15.4
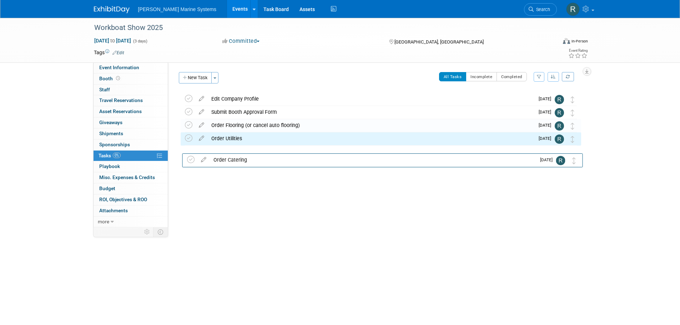
drag, startPoint x: 570, startPoint y: 158, endPoint x: 572, endPoint y: 166, distance: 8.1
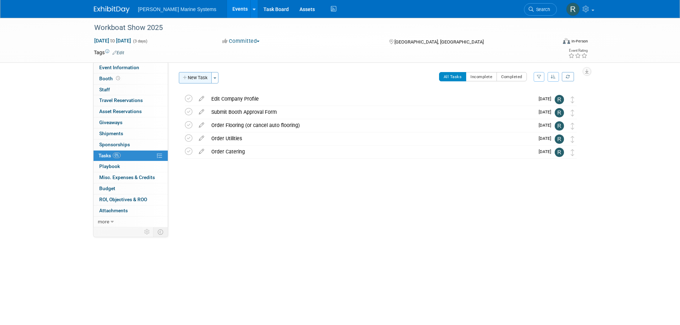
click at [199, 75] on button "New Task" at bounding box center [195, 77] width 33 height 11
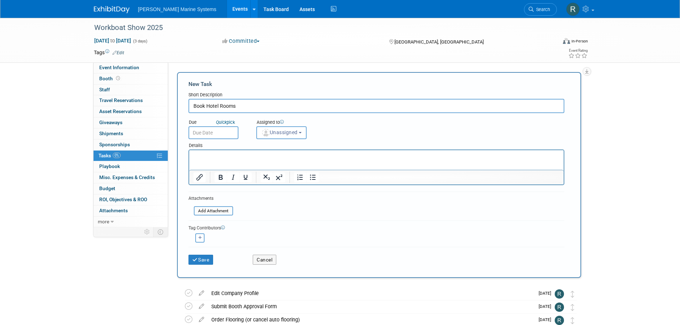
type input "Book Hotel Rooms"
click at [201, 132] on input "text" at bounding box center [213, 132] width 50 height 13
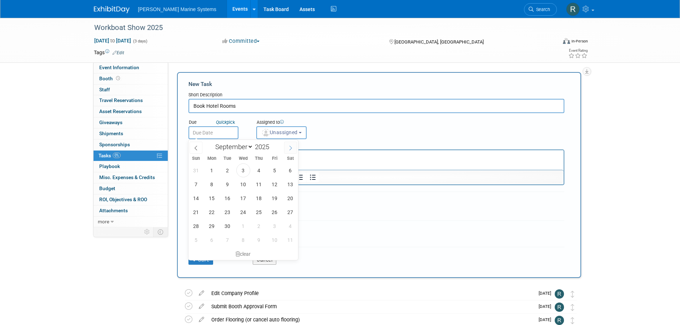
click at [296, 147] on span at bounding box center [290, 148] width 13 height 12
click at [292, 146] on icon at bounding box center [290, 148] width 5 height 5
select select "10"
click at [279, 183] on span "7" at bounding box center [275, 184] width 14 height 14
type input "[DATE]"
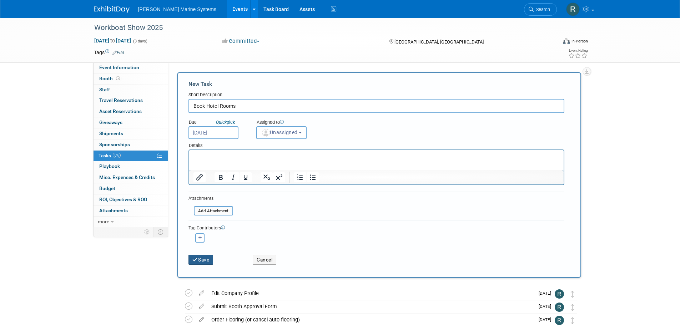
click at [210, 257] on button "Save" at bounding box center [200, 260] width 25 height 10
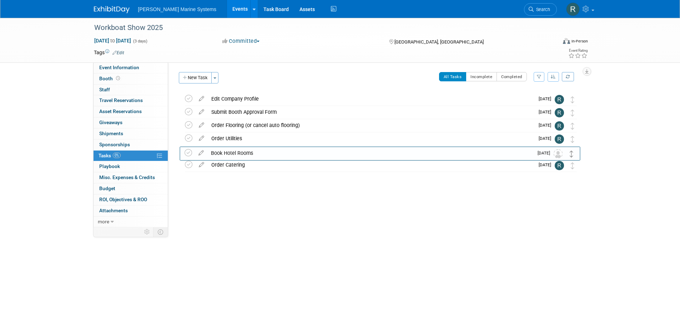
drag, startPoint x: 572, startPoint y: 99, endPoint x: 571, endPoint y: 153, distance: 53.9
